Goal: Task Accomplishment & Management: Use online tool/utility

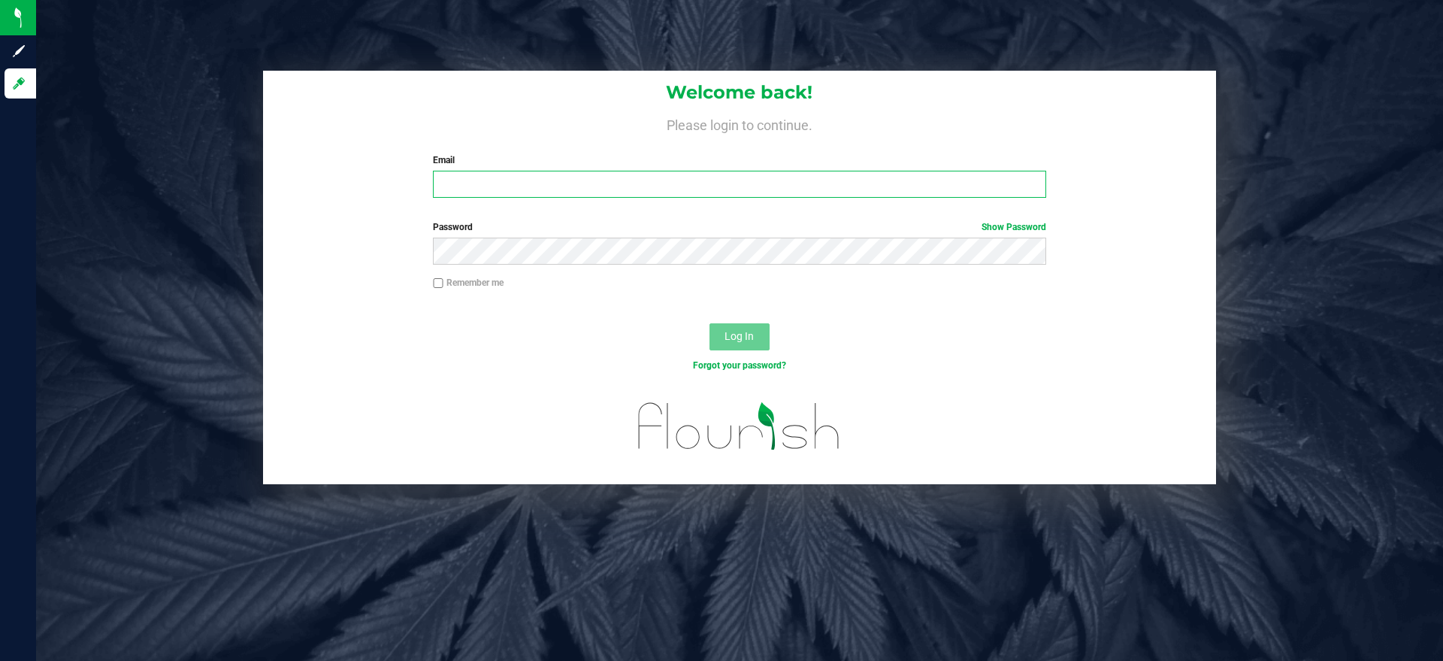
click at [452, 180] on input "Email" at bounding box center [739, 184] width 613 height 27
type input "[EMAIL_ADDRESS][DOMAIN_NAME]"
click at [710, 323] on button "Log In" at bounding box center [740, 336] width 60 height 27
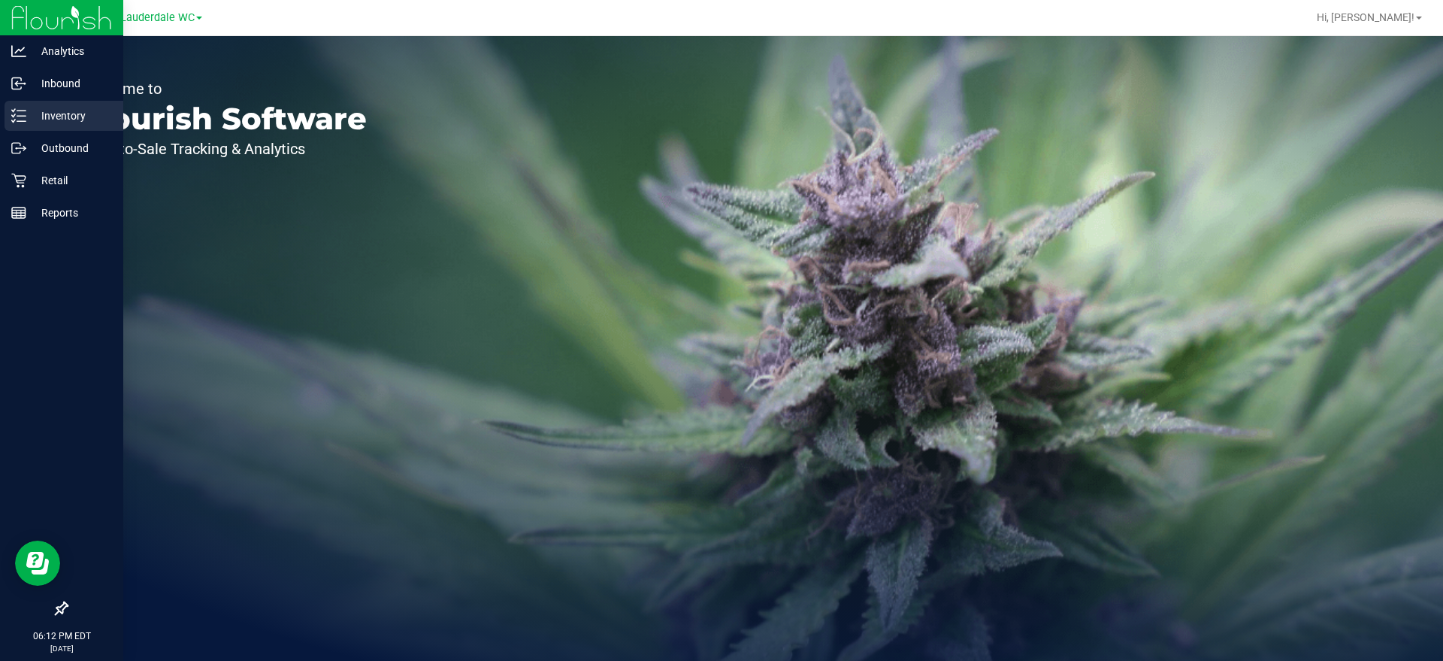
click at [32, 112] on p "Inventory" at bounding box center [71, 116] width 90 height 18
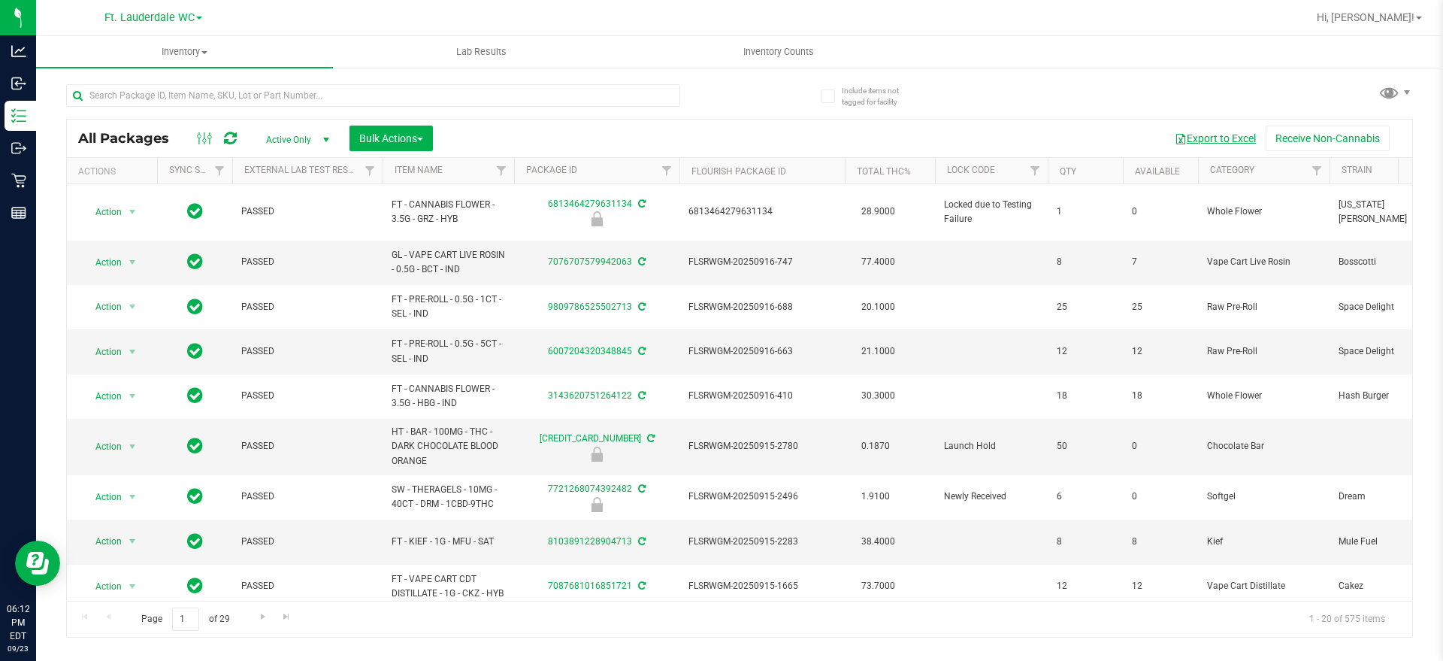
click at [1201, 132] on button "Export to Excel" at bounding box center [1215, 139] width 101 height 26
